Goal: Find specific page/section: Locate a particular part of the current website

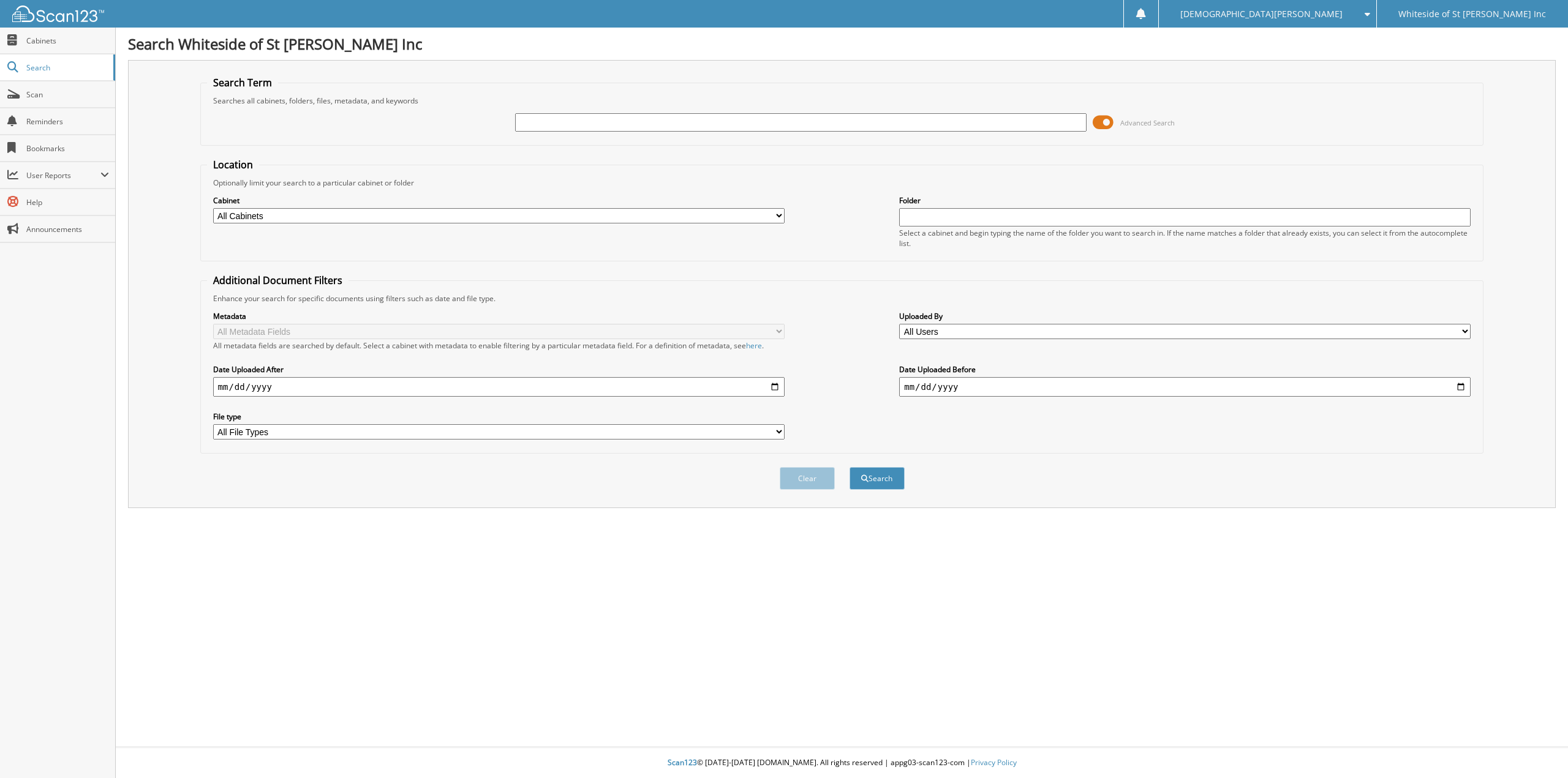
click at [590, 125] on input "text" at bounding box center [800, 122] width 571 height 18
type input "[PERSON_NAME]"
click at [849, 467] on button "Search" at bounding box center [877, 479] width 55 height 22
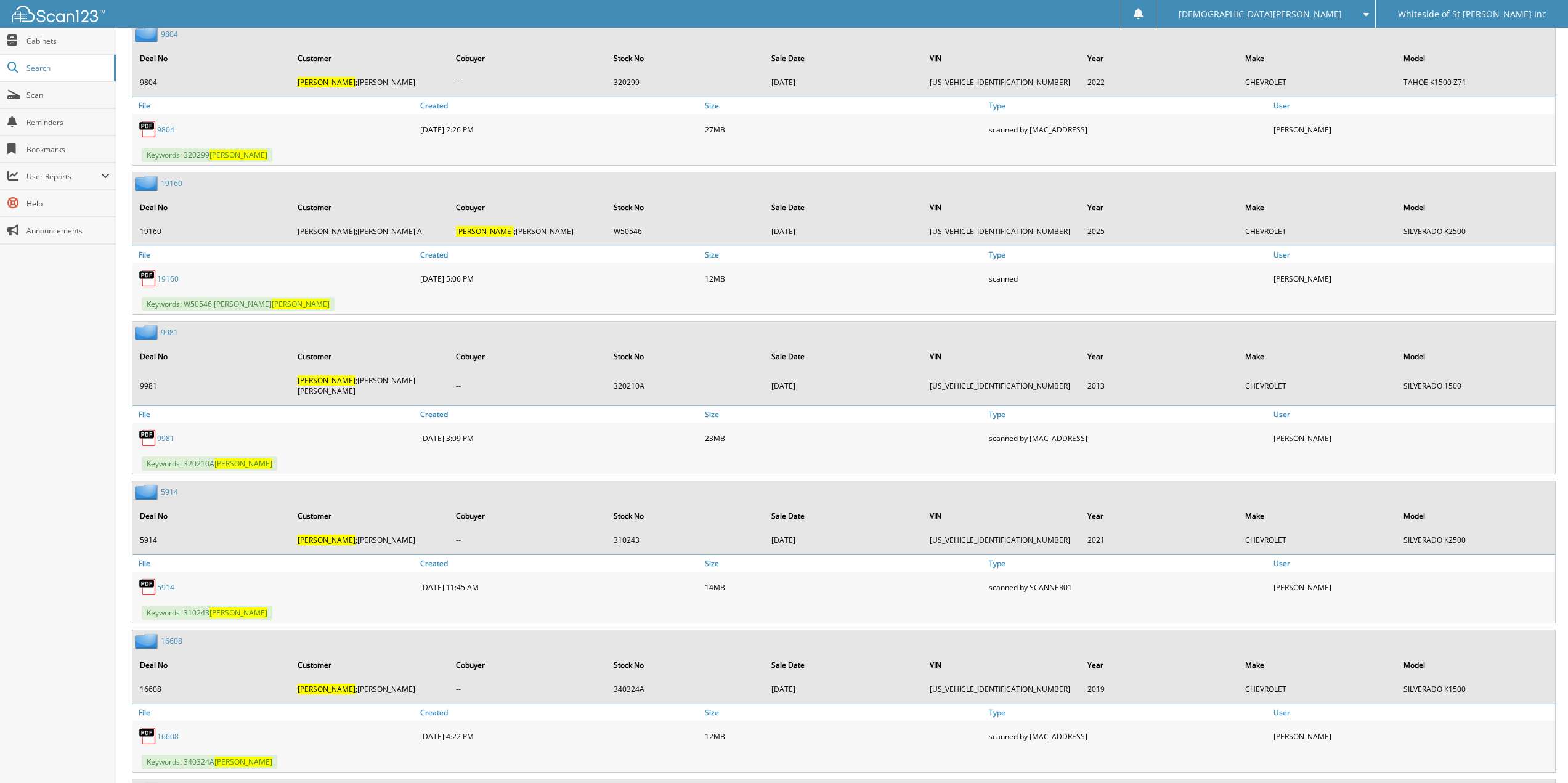
scroll to position [1119, 0]
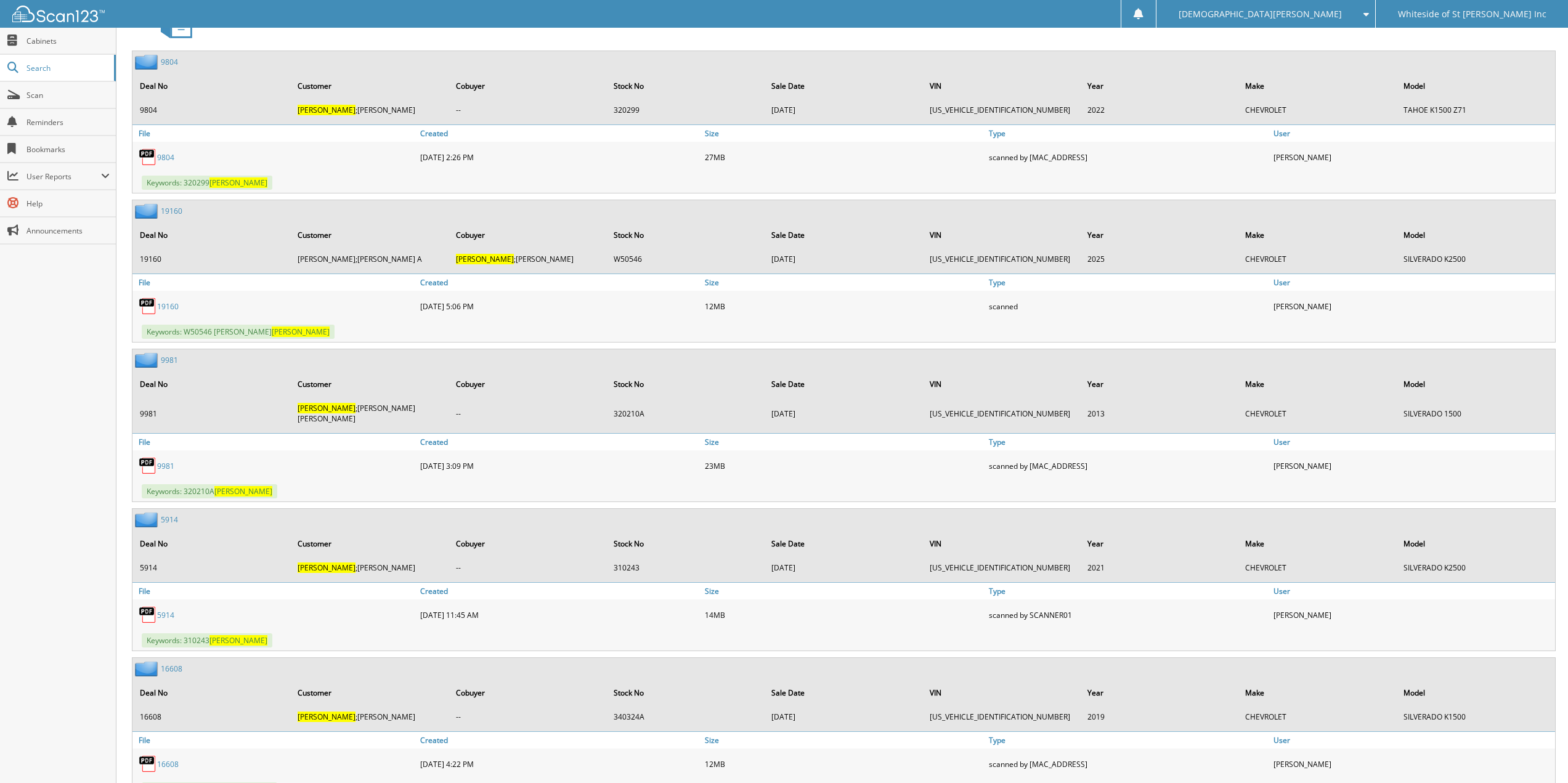
click at [168, 307] on link "19160" at bounding box center [167, 307] width 22 height 10
